Goal: Task Accomplishment & Management: Use online tool/utility

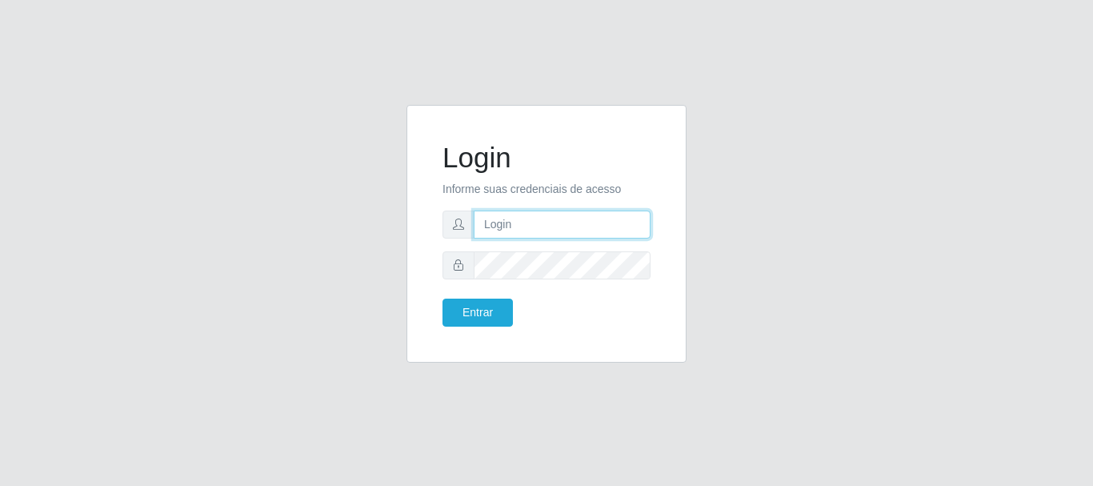
type input "elvis@casatudo"
click at [768, 279] on div "Login Informe suas credenciais de acesso [PERSON_NAME] Entrar" at bounding box center [546, 243] width 912 height 277
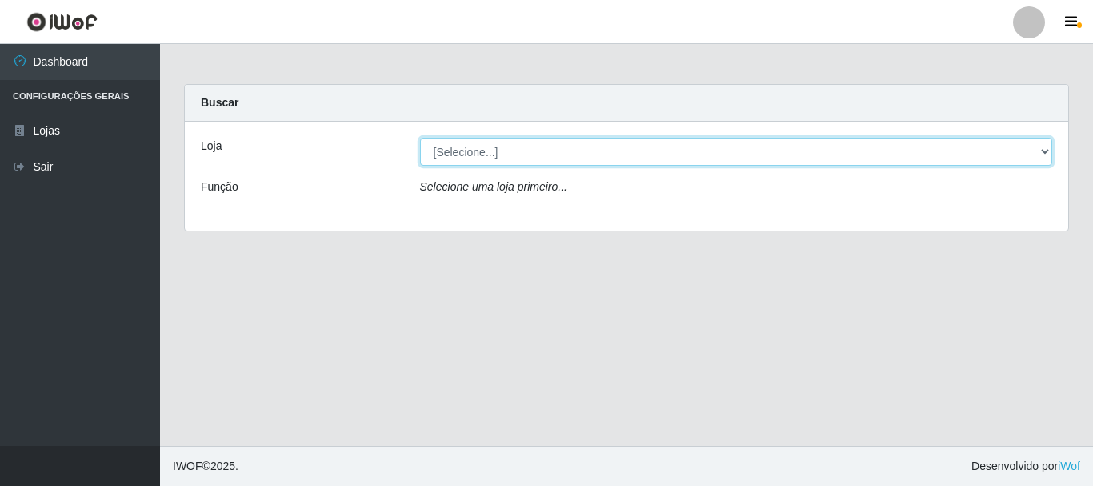
click at [1046, 149] on select "[Selecione...] Casatudo BR" at bounding box center [736, 152] width 633 height 28
select select "197"
click at [420, 138] on select "[Selecione...] Casatudo BR" at bounding box center [736, 152] width 633 height 28
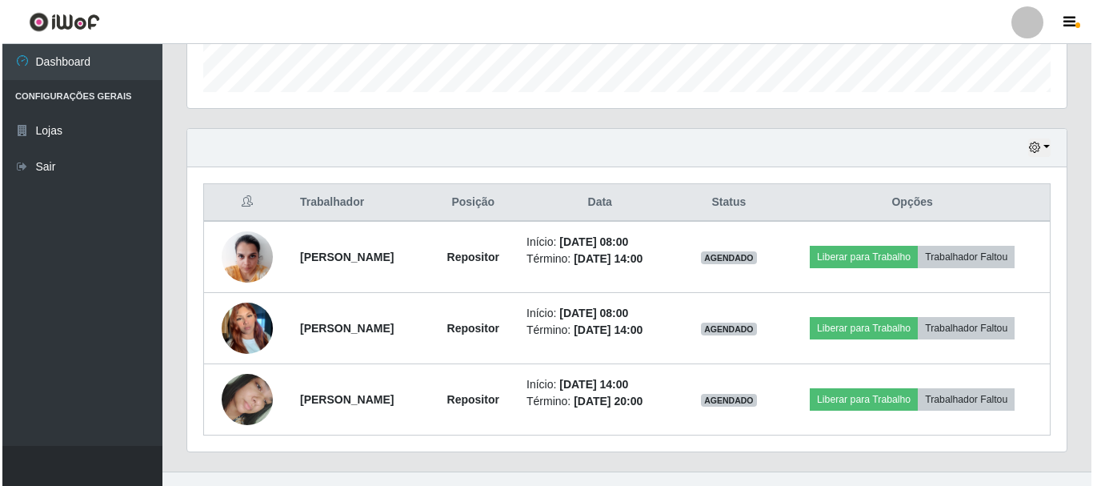
scroll to position [506, 0]
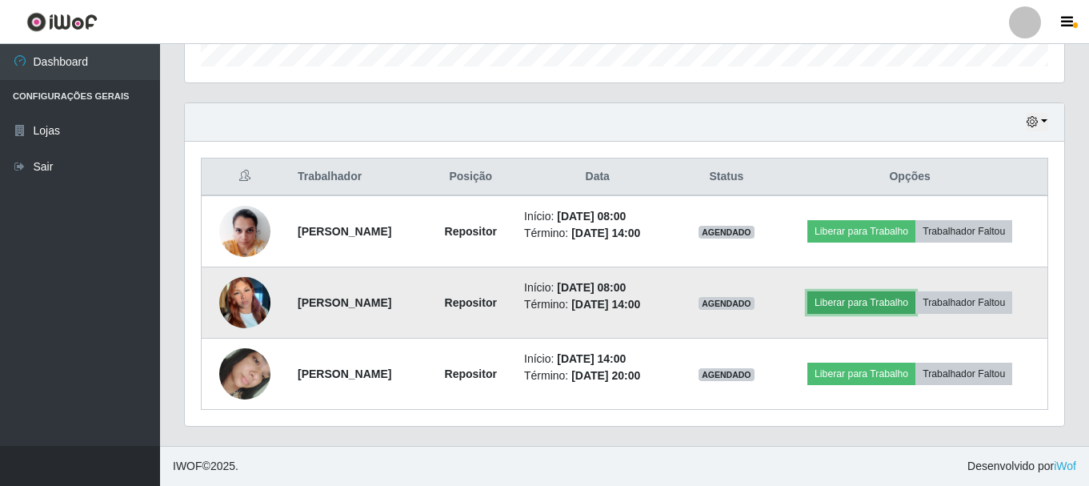
click at [846, 303] on button "Liberar para Trabalho" at bounding box center [861, 302] width 108 height 22
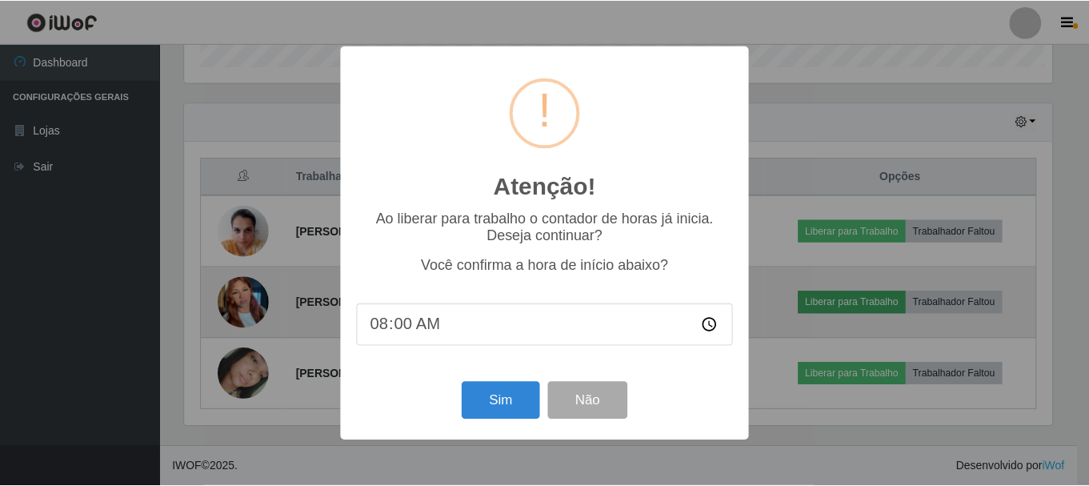
scroll to position [332, 871]
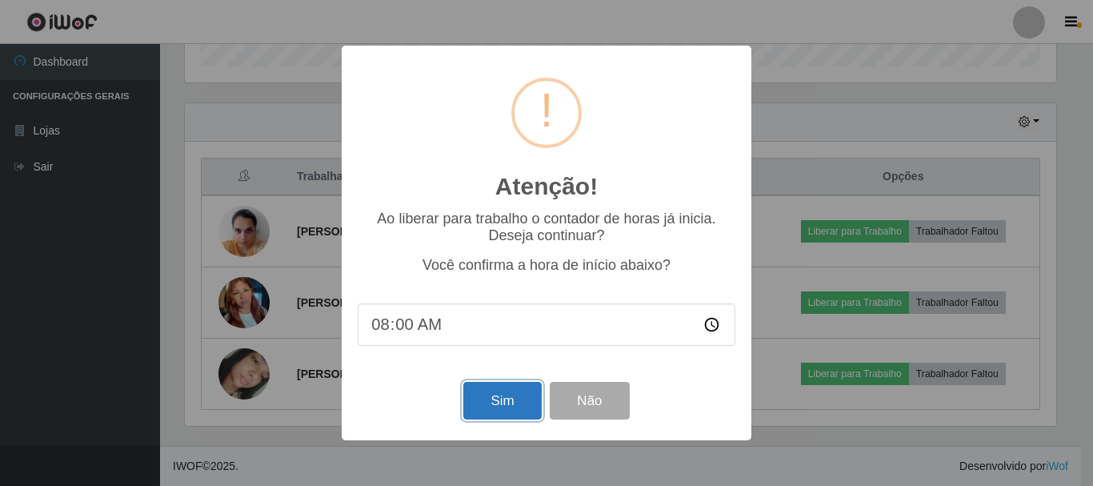
click at [507, 402] on button "Sim" at bounding box center [502, 401] width 78 height 38
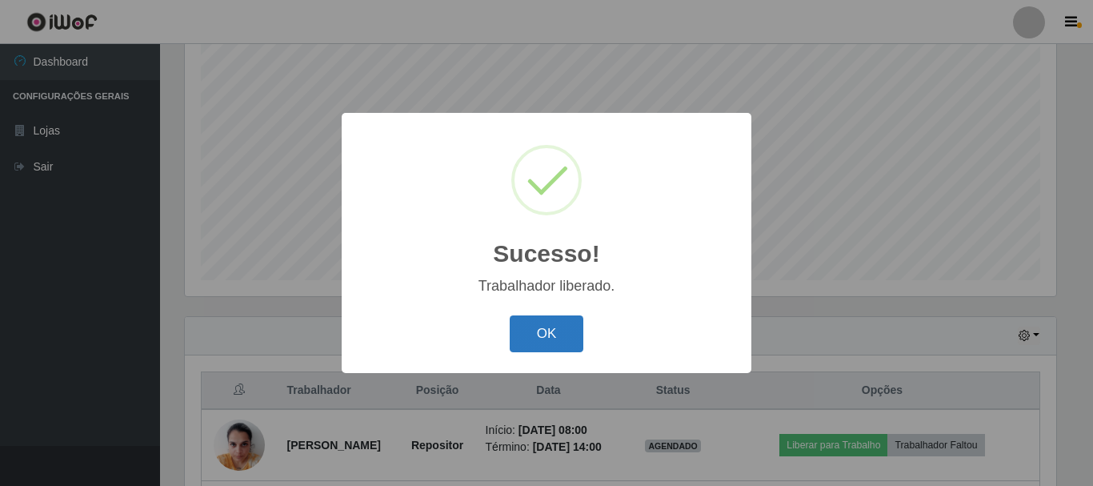
click at [564, 338] on button "OK" at bounding box center [547, 334] width 74 height 38
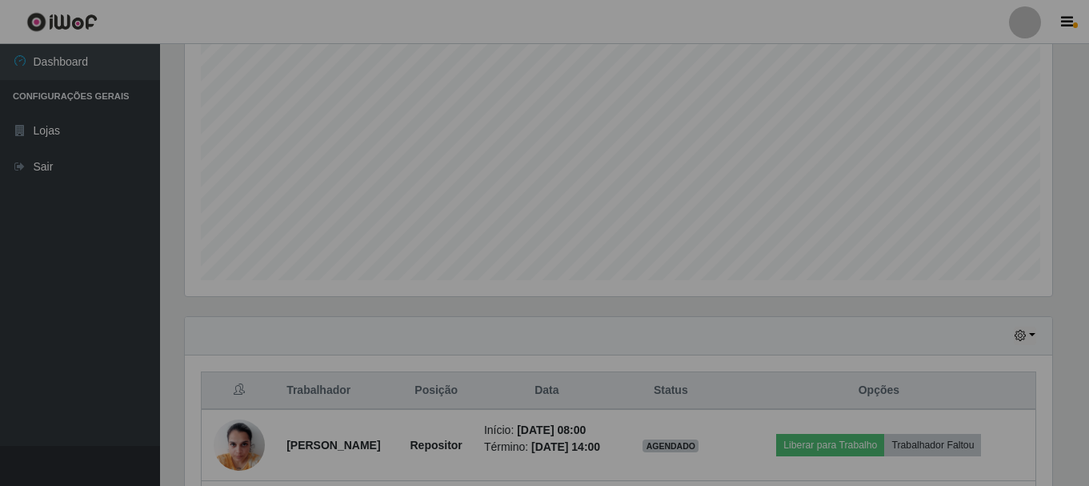
scroll to position [332, 879]
